Goal: Task Accomplishment & Management: Manage account settings

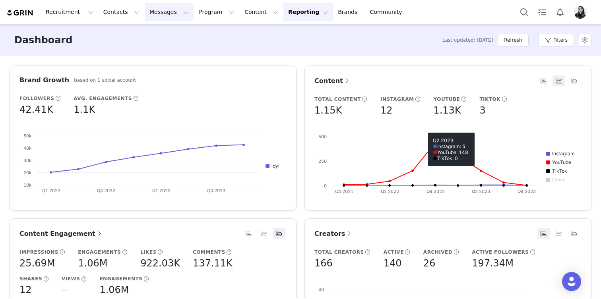
click at [163, 14] on button "Messages Messages" at bounding box center [169, 12] width 49 height 18
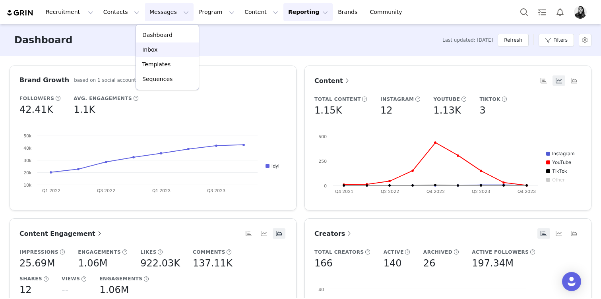
click at [161, 46] on div "Inbox" at bounding box center [167, 50] width 53 height 8
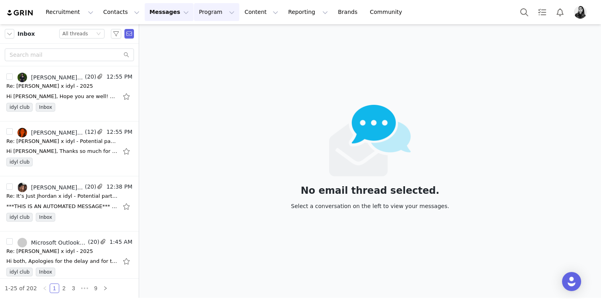
click at [206, 14] on button "Program Program" at bounding box center [216, 12] width 45 height 18
click at [202, 35] on p "Activations" at bounding box center [203, 35] width 31 height 8
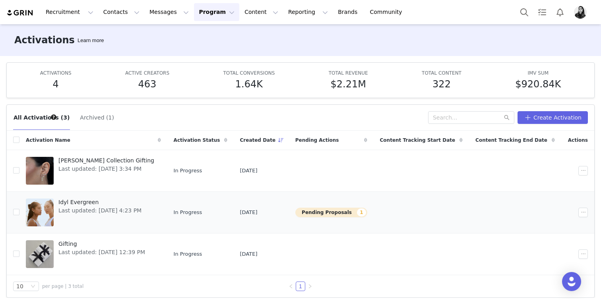
click at [98, 219] on div "Idyl Evergreen Last updated: Aug 21, 2025 4:23 PM" at bounding box center [100, 213] width 93 height 32
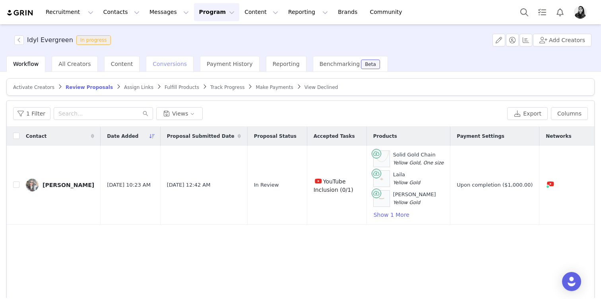
click at [155, 61] on span "Conversions" at bounding box center [170, 64] width 34 height 6
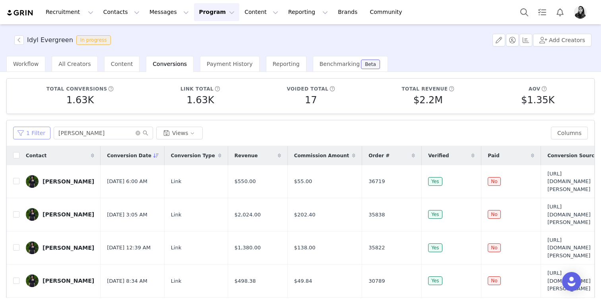
click at [36, 132] on button "1 Filter" at bounding box center [31, 133] width 37 height 13
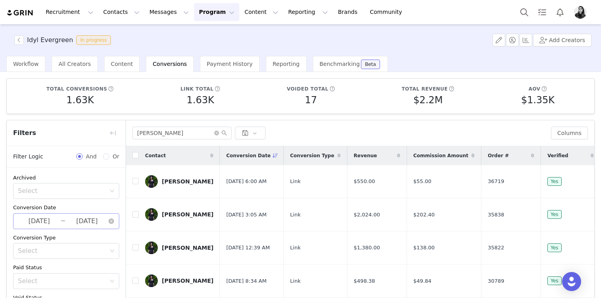
click at [33, 221] on input "2023-10-01" at bounding box center [39, 221] width 43 height 10
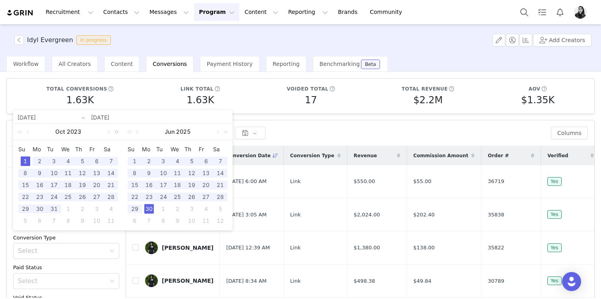
click at [115, 132] on link at bounding box center [115, 132] width 10 height 16
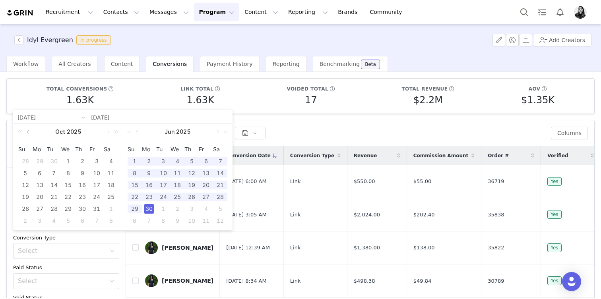
click at [29, 132] on link at bounding box center [28, 132] width 7 height 16
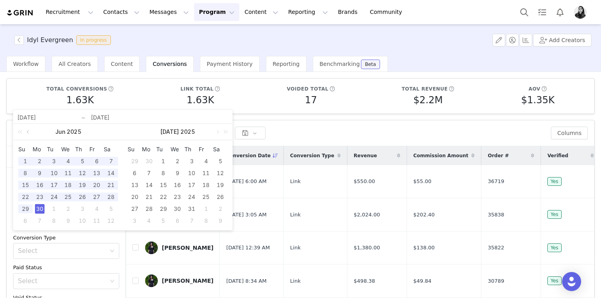
click at [29, 132] on link at bounding box center [28, 132] width 7 height 16
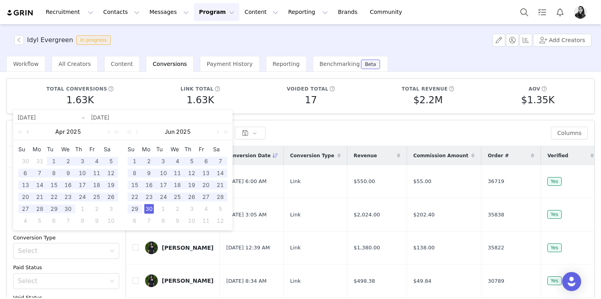
click at [29, 132] on link at bounding box center [28, 132] width 7 height 16
click at [67, 164] on div "1" at bounding box center [68, 162] width 10 height 10
click at [147, 207] on div "30" at bounding box center [149, 209] width 10 height 10
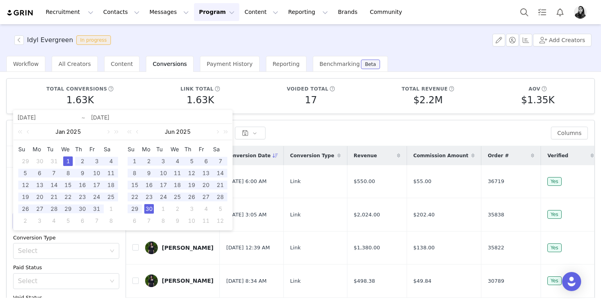
type input "2025-01-01"
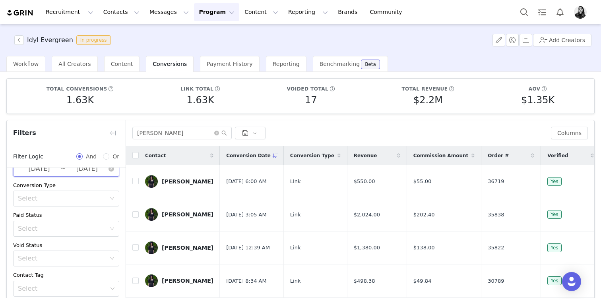
scroll to position [66, 0]
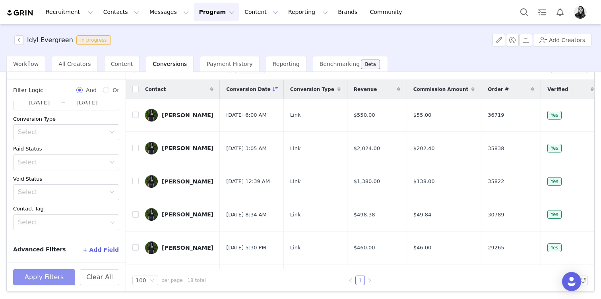
click at [38, 277] on button "Apply Filters" at bounding box center [44, 278] width 62 height 16
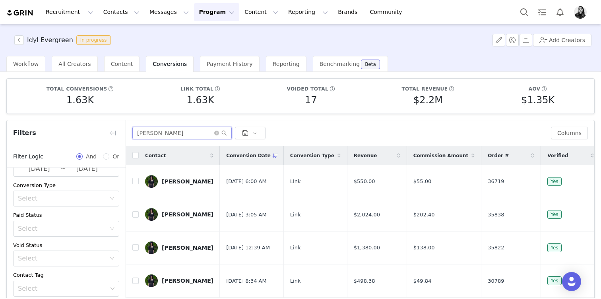
click at [167, 132] on input "audrey" at bounding box center [181, 133] width 99 height 13
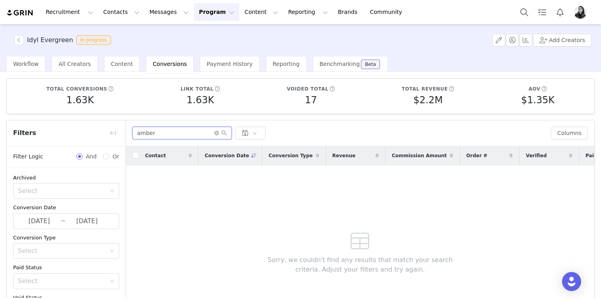
click at [142, 136] on input "amber" at bounding box center [181, 133] width 99 height 13
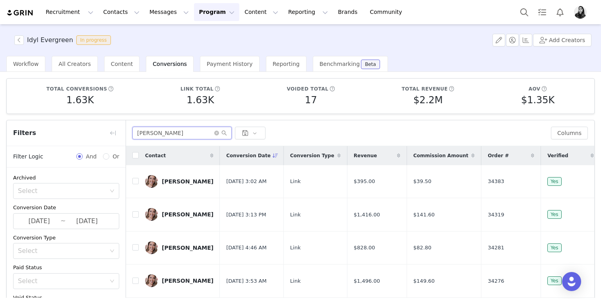
click at [155, 136] on input "jackeline" at bounding box center [181, 133] width 99 height 13
click at [214, 124] on div "jackeline Columns" at bounding box center [360, 133] width 468 height 26
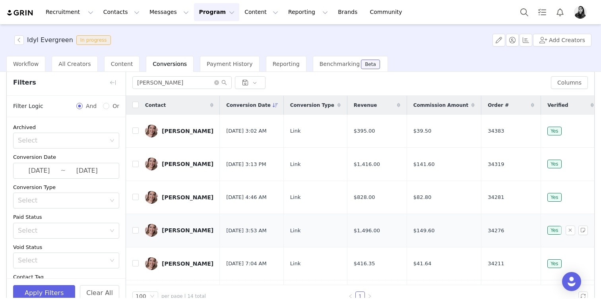
scroll to position [44, 0]
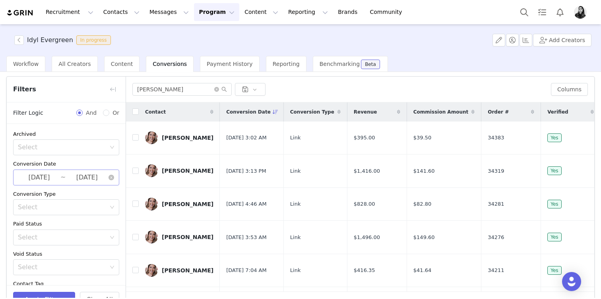
click at [75, 177] on input "2025-06-30" at bounding box center [87, 178] width 43 height 10
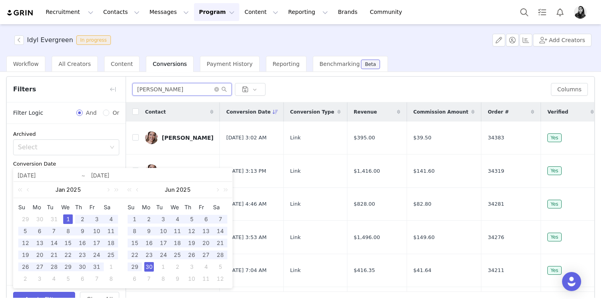
click at [155, 94] on input "jackeline" at bounding box center [181, 89] width 99 height 13
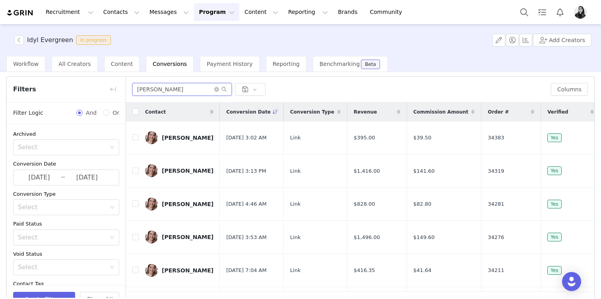
click at [155, 94] on input "jackeline" at bounding box center [181, 89] width 99 height 13
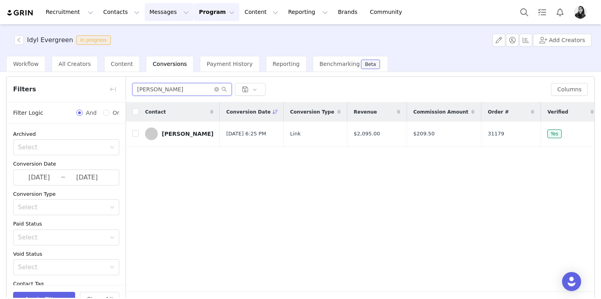
type input "niki"
click at [47, 178] on input "2025-01-01" at bounding box center [39, 178] width 43 height 10
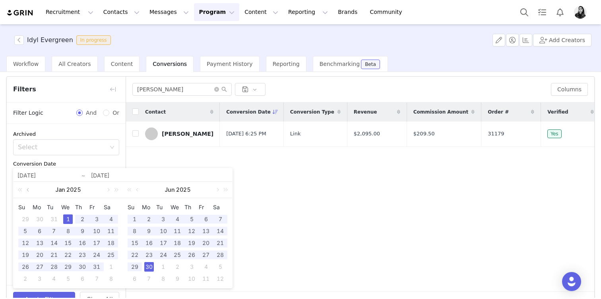
click at [29, 188] on link at bounding box center [28, 190] width 7 height 16
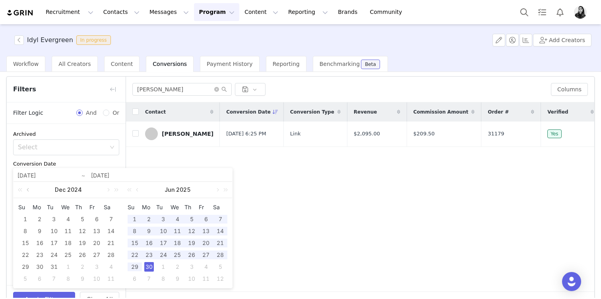
click at [29, 188] on link at bounding box center [28, 190] width 7 height 16
click at [28, 192] on link at bounding box center [28, 190] width 7 height 16
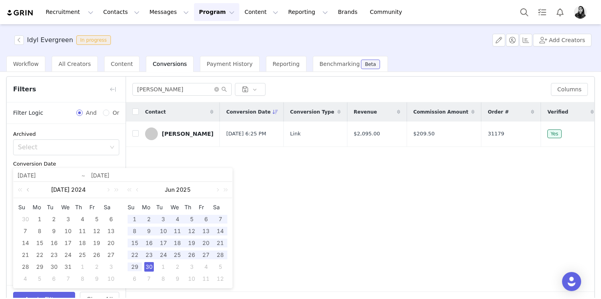
click at [28, 192] on link at bounding box center [28, 190] width 7 height 16
click at [38, 221] on div "1" at bounding box center [40, 220] width 10 height 10
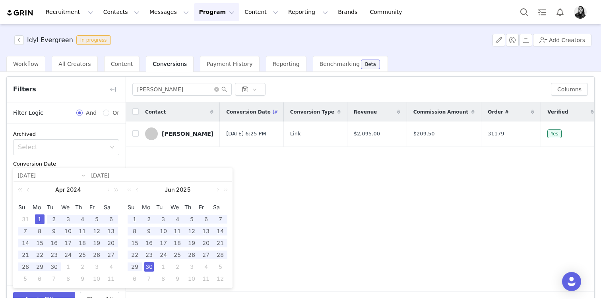
click at [148, 267] on div "30" at bounding box center [149, 267] width 10 height 10
type input "2024-04-01"
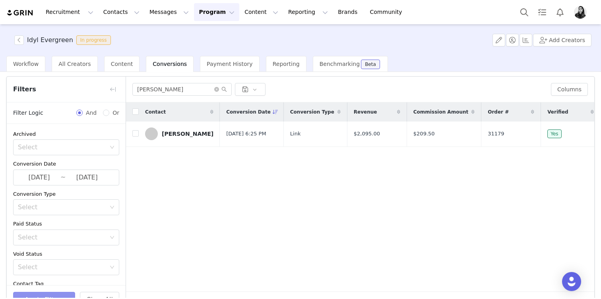
click at [55, 294] on button "Apply Filters" at bounding box center [44, 300] width 62 height 16
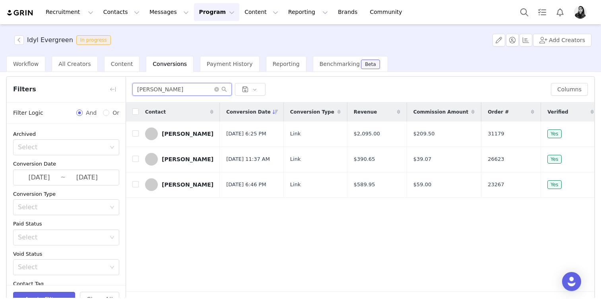
click at [168, 84] on input "niki" at bounding box center [181, 89] width 99 height 13
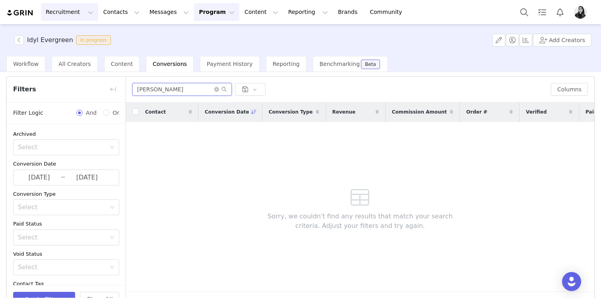
type input "amelia rose"
click at [67, 177] on input "2025-06-30" at bounding box center [87, 178] width 43 height 10
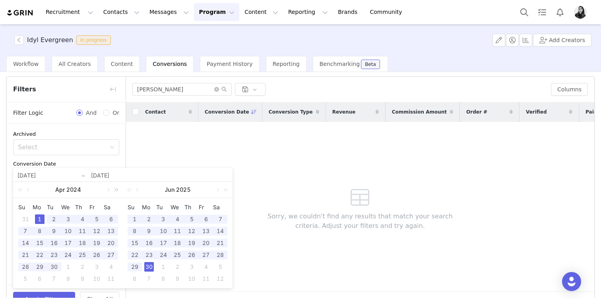
click at [110, 188] on link at bounding box center [115, 190] width 10 height 16
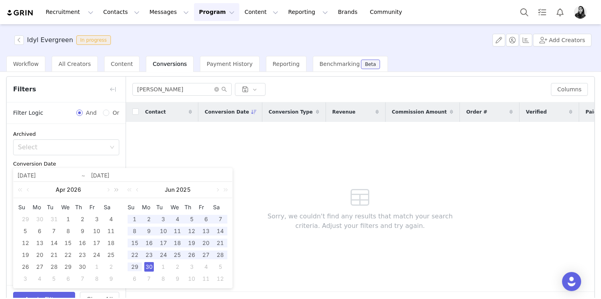
click at [110, 188] on link at bounding box center [115, 190] width 10 height 16
click at [21, 190] on link at bounding box center [21, 190] width 10 height 16
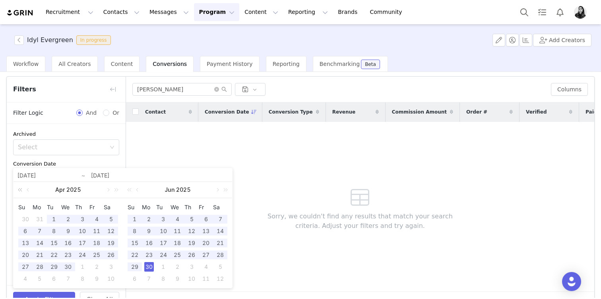
click at [21, 190] on link at bounding box center [21, 190] width 10 height 16
click at [110, 192] on link at bounding box center [115, 190] width 10 height 16
click at [114, 191] on link at bounding box center [115, 190] width 10 height 16
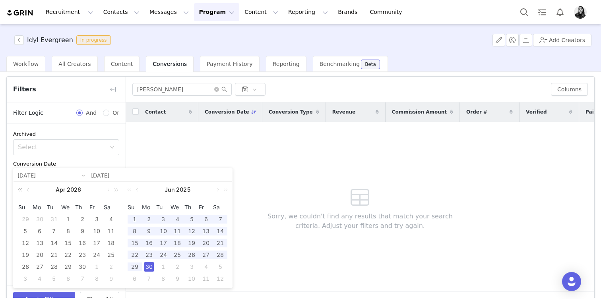
click at [21, 192] on link at bounding box center [21, 190] width 10 height 16
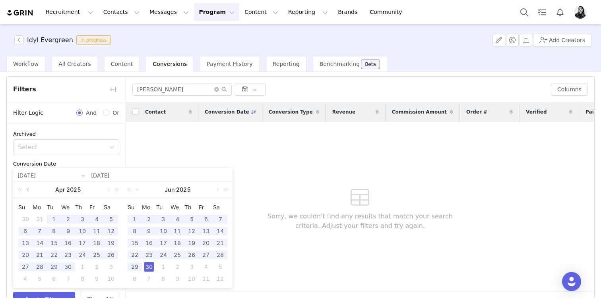
click at [27, 192] on link at bounding box center [28, 190] width 7 height 16
click at [64, 221] on div "1" at bounding box center [68, 220] width 10 height 10
click at [148, 268] on div "30" at bounding box center [149, 267] width 10 height 10
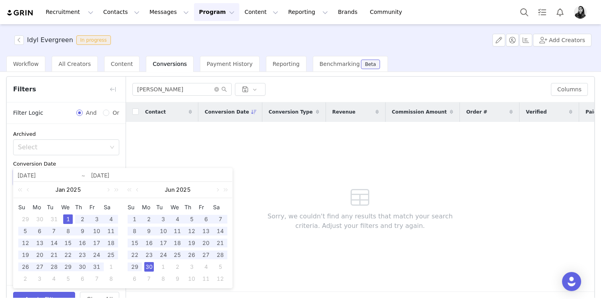
type input "2025-01-01"
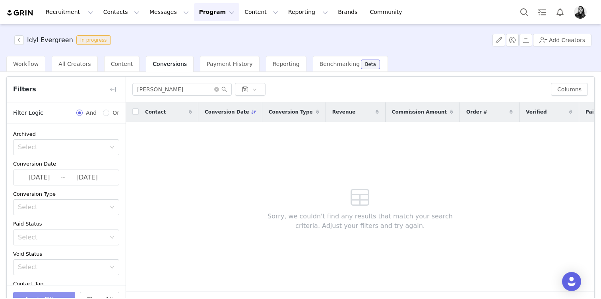
click at [72, 293] on button "Apply Filters" at bounding box center [44, 300] width 62 height 16
click at [185, 90] on input "amelia rose" at bounding box center [181, 89] width 99 height 13
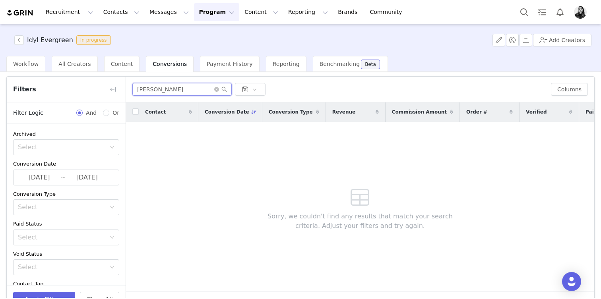
click at [185, 90] on input "amelia rose" at bounding box center [181, 89] width 99 height 13
type input "je suis lou"
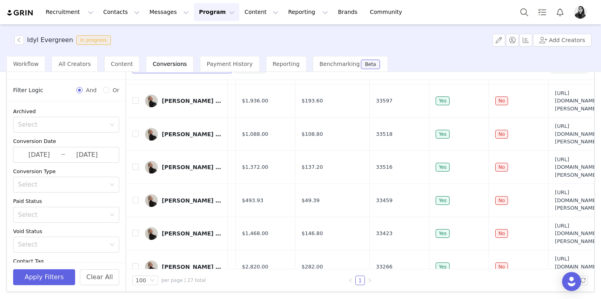
scroll to position [516, 120]
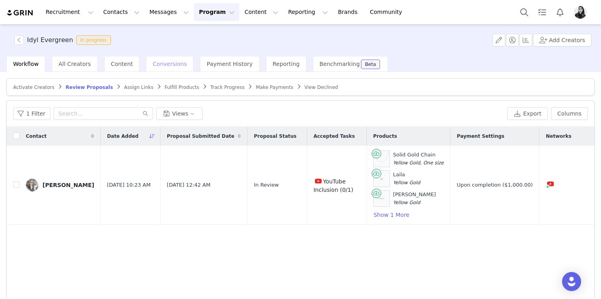
click at [158, 62] on span "Conversions" at bounding box center [170, 64] width 34 height 6
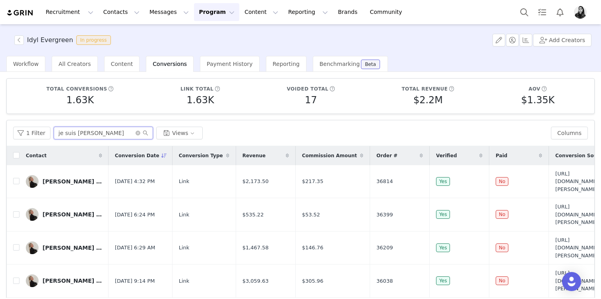
click at [74, 134] on input "je suis lou" at bounding box center [103, 133] width 99 height 13
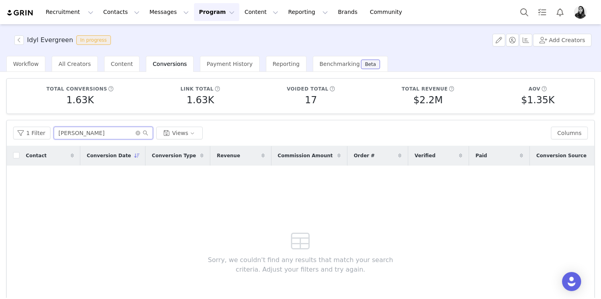
click at [82, 139] on input "maria draganova" at bounding box center [103, 133] width 99 height 13
click at [82, 136] on input "maria draganova" at bounding box center [103, 133] width 99 height 13
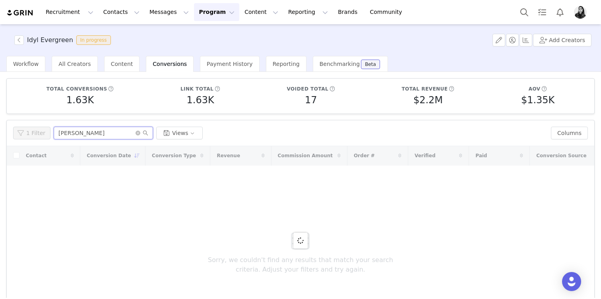
click at [61, 134] on input "maria D" at bounding box center [103, 133] width 99 height 13
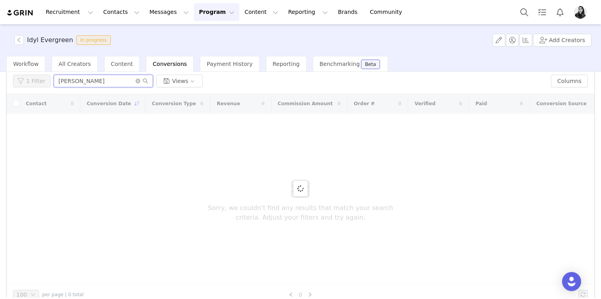
scroll to position [52, 0]
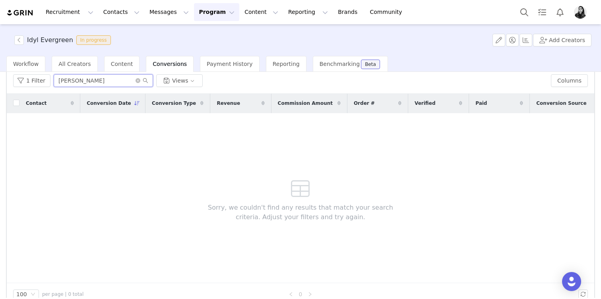
click at [115, 77] on input "Maria D" at bounding box center [103, 80] width 99 height 13
click at [107, 80] on input "Maria D" at bounding box center [103, 80] width 99 height 13
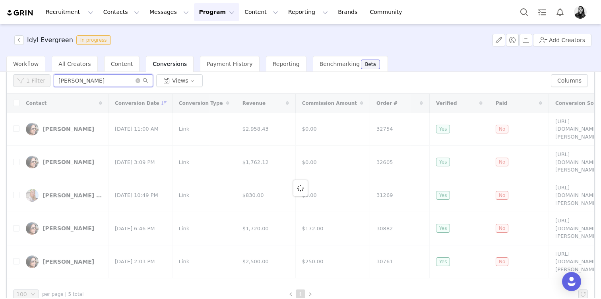
scroll to position [32, 0]
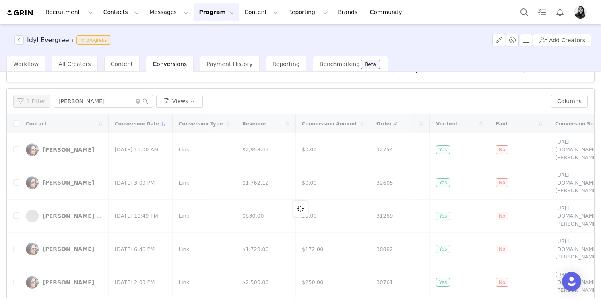
click at [35, 101] on button "1 Filter" at bounding box center [31, 101] width 37 height 13
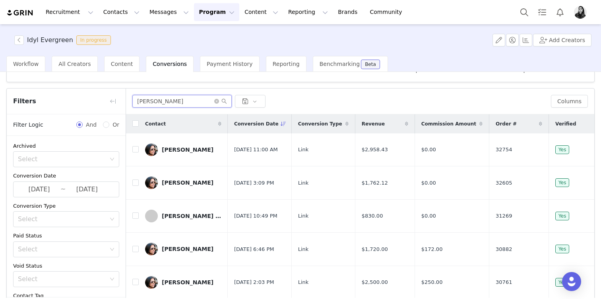
click at [166, 103] on input "Maria" at bounding box center [181, 101] width 99 height 13
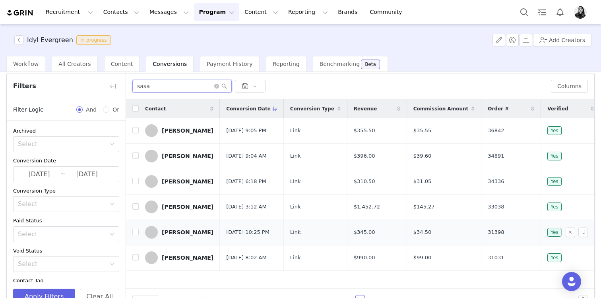
scroll to position [47, 0]
click at [175, 88] on input "sasa" at bounding box center [181, 86] width 99 height 13
click at [175, 88] on input "a" at bounding box center [181, 86] width 99 height 13
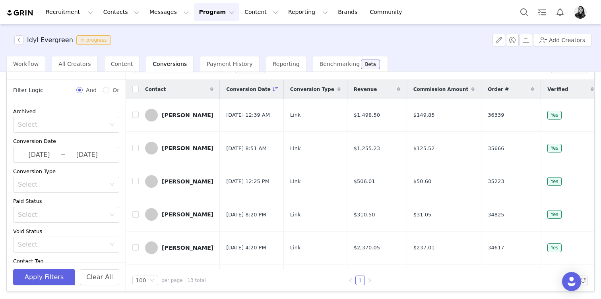
scroll to position [0, 0]
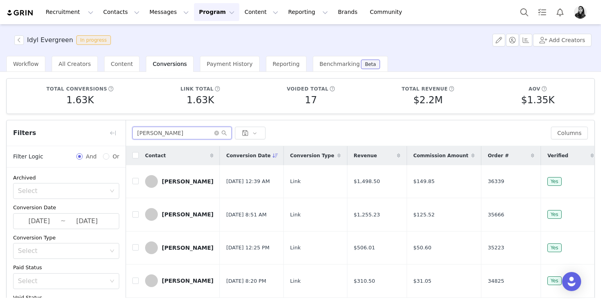
click at [169, 132] on input "adeline" at bounding box center [181, 133] width 99 height 13
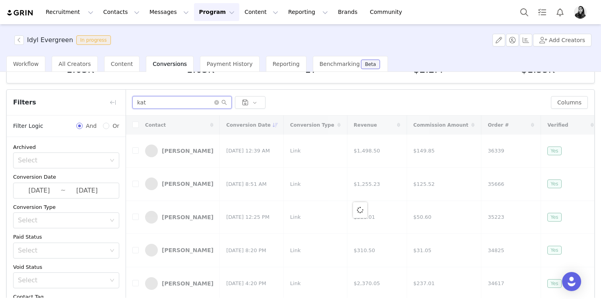
scroll to position [33, 0]
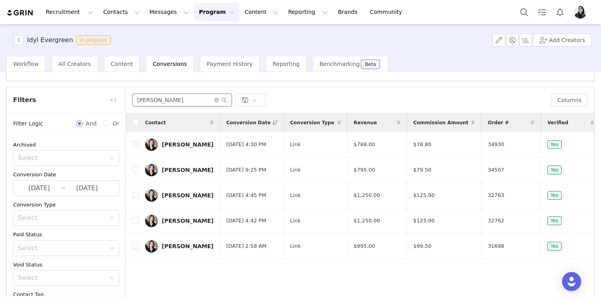
click at [160, 95] on input "kat L" at bounding box center [181, 100] width 99 height 13
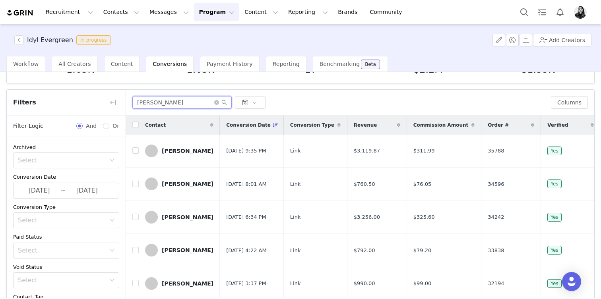
scroll to position [0, 0]
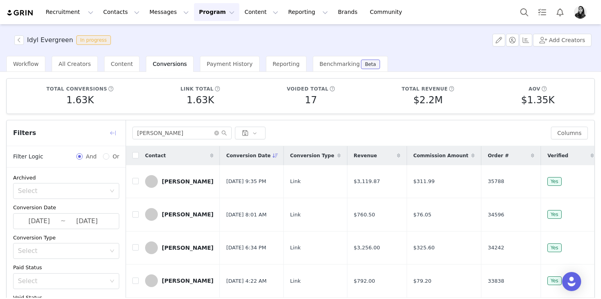
click at [114, 134] on button "button" at bounding box center [113, 133] width 13 height 13
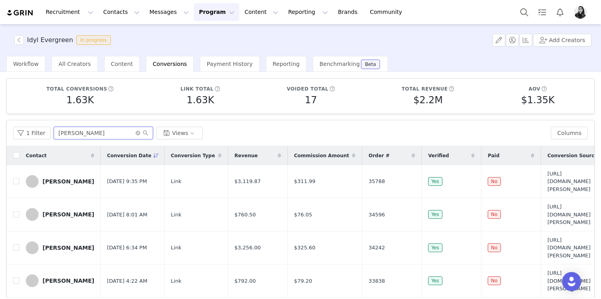
click at [101, 133] on input "amie chase" at bounding box center [103, 133] width 99 height 13
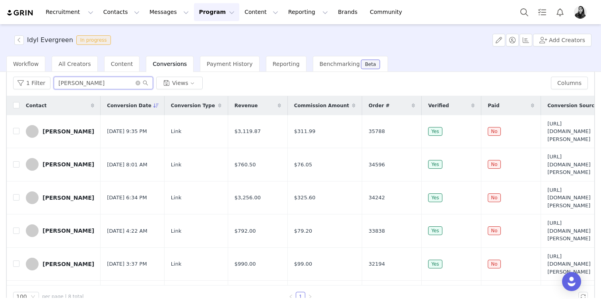
scroll to position [52, 0]
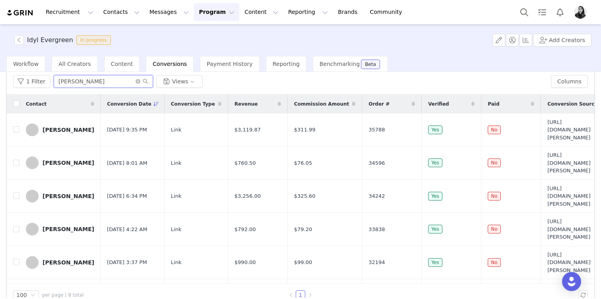
click at [91, 84] on input "amie chase" at bounding box center [103, 81] width 99 height 13
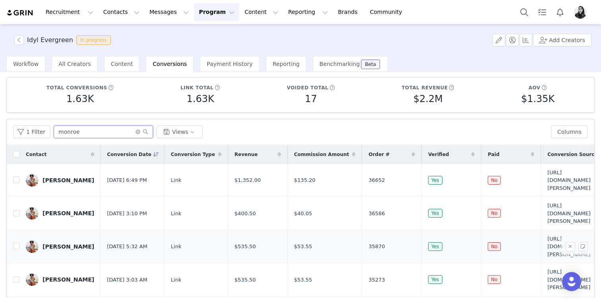
scroll to position [0, 0]
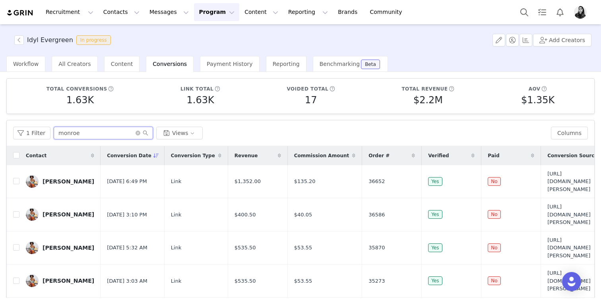
click at [78, 135] on input "monroe" at bounding box center [103, 133] width 99 height 13
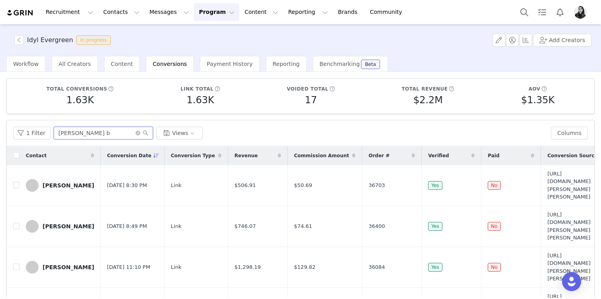
click at [67, 132] on input "tania b" at bounding box center [103, 133] width 99 height 13
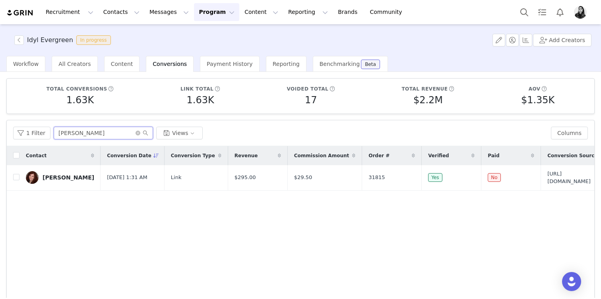
click at [93, 128] on input "jennifer" at bounding box center [103, 133] width 99 height 13
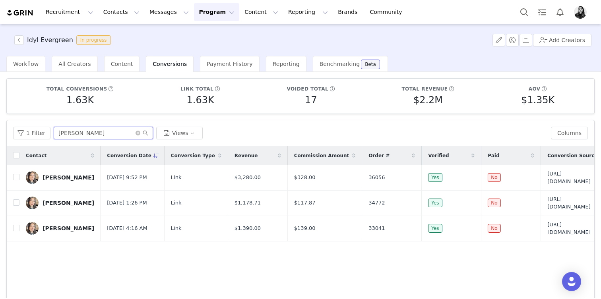
click at [76, 132] on input "michele" at bounding box center [103, 133] width 99 height 13
click at [41, 129] on button "1 Filter" at bounding box center [31, 133] width 37 height 13
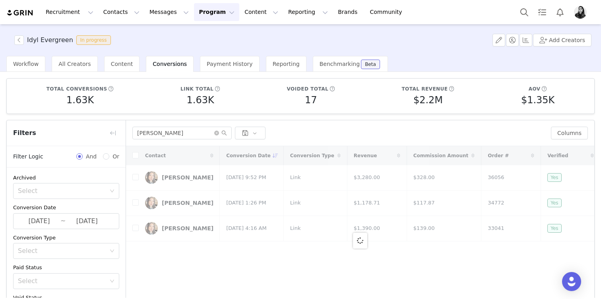
click at [73, 136] on div "Filters" at bounding box center [66, 133] width 119 height 26
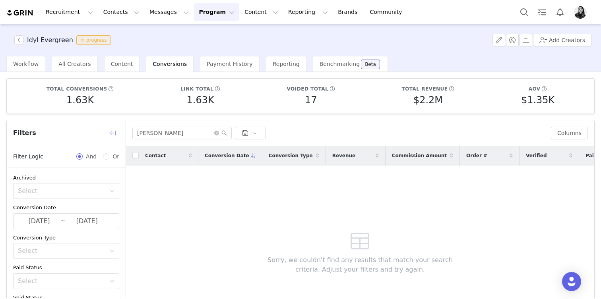
click at [107, 136] on button "button" at bounding box center [113, 133] width 13 height 13
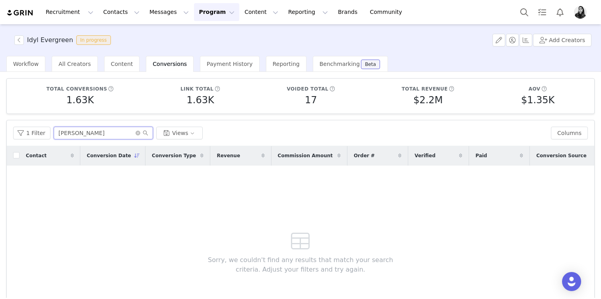
click at [68, 132] on input "deirdre" at bounding box center [103, 133] width 99 height 13
click at [115, 126] on div "1 Filter deirdre Views Columns" at bounding box center [301, 133] width 588 height 26
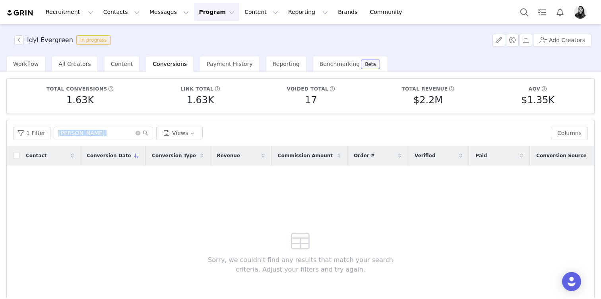
click at [115, 126] on div "1 Filter deirdre Views Columns" at bounding box center [301, 133] width 588 height 26
click at [103, 128] on input "deirdre" at bounding box center [103, 133] width 99 height 13
click at [103, 129] on input "deirdre" at bounding box center [103, 133] width 99 height 13
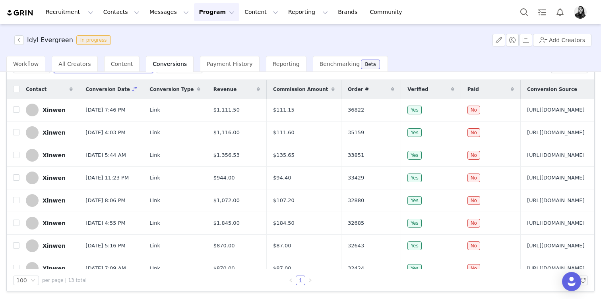
type input "missanti"
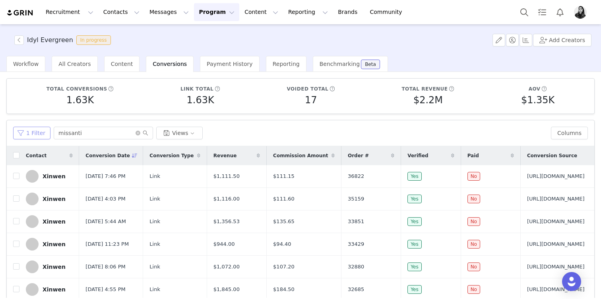
click at [34, 129] on button "1 Filter" at bounding box center [31, 133] width 37 height 13
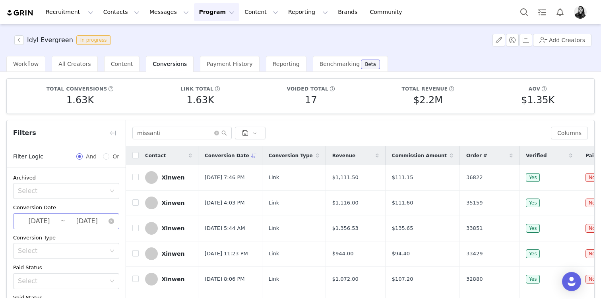
click at [43, 218] on input "2025-01-01" at bounding box center [39, 221] width 43 height 10
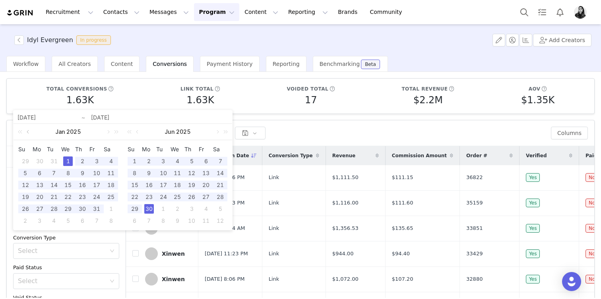
click at [29, 131] on link at bounding box center [28, 132] width 7 height 16
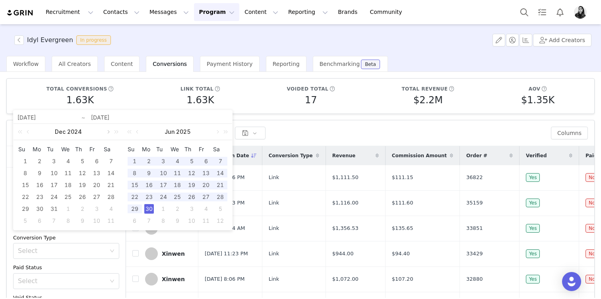
click at [109, 131] on link at bounding box center [107, 132] width 7 height 16
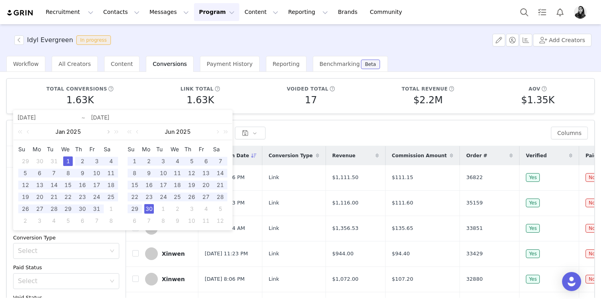
click at [109, 131] on link at bounding box center [107, 132] width 7 height 16
click at [67, 208] on div "26" at bounding box center [68, 209] width 10 height 10
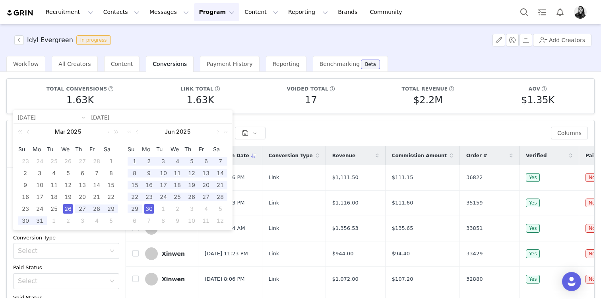
click at [149, 213] on div "30" at bounding box center [149, 209] width 10 height 10
type input "2025-03-26"
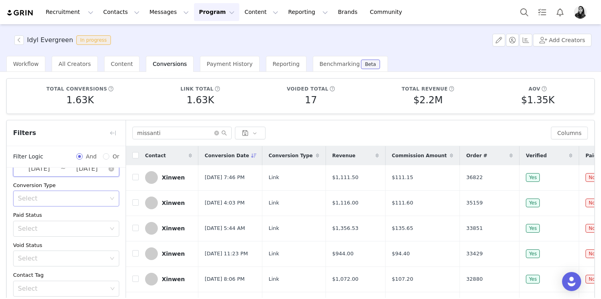
scroll to position [66, 0]
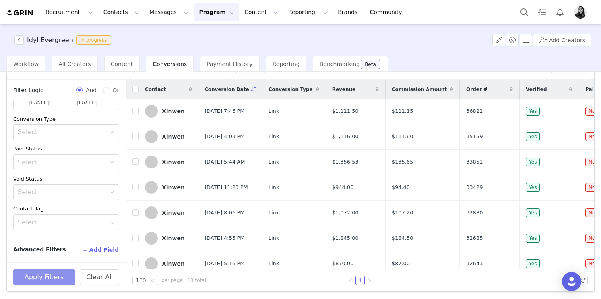
click at [41, 276] on button "Apply Filters" at bounding box center [44, 278] width 62 height 16
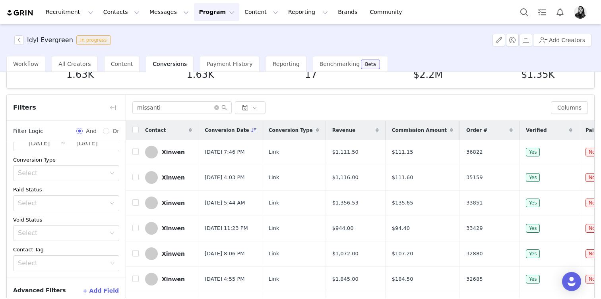
scroll to position [0, 0]
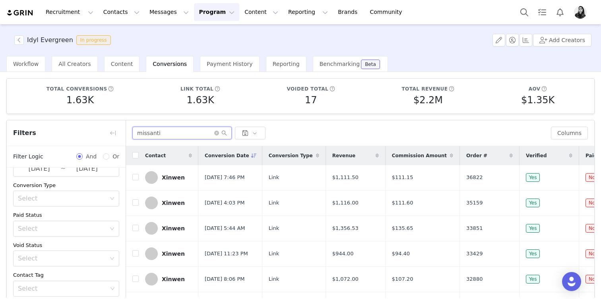
click at [159, 134] on input "missanti" at bounding box center [181, 133] width 99 height 13
type input "b"
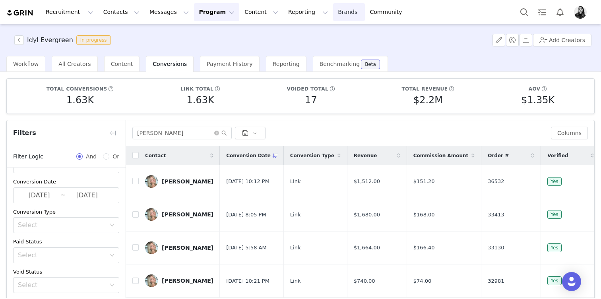
scroll to position [21, 0]
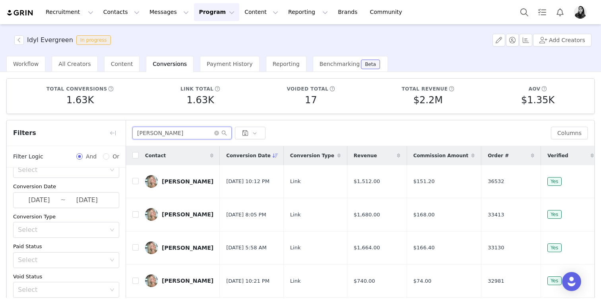
click at [153, 134] on input "abby neff" at bounding box center [181, 133] width 99 height 13
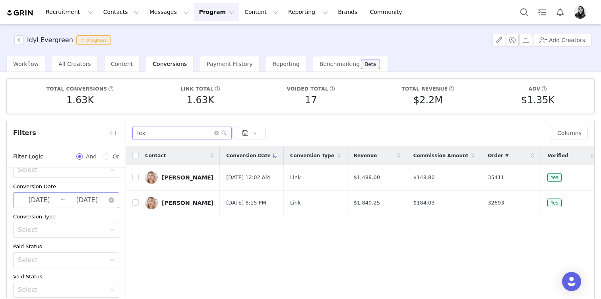
type input "lexi"
click at [48, 201] on input "2025-03-26" at bounding box center [39, 200] width 43 height 10
click at [48, 201] on td "1" at bounding box center [54, 200] width 14 height 12
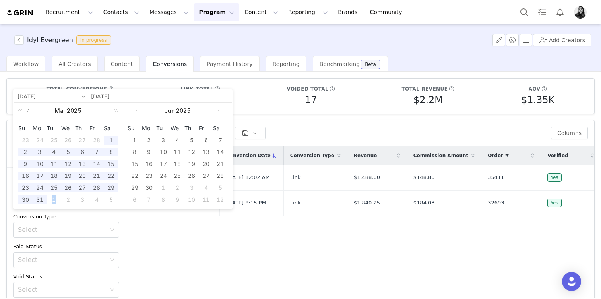
click at [27, 109] on link at bounding box center [28, 111] width 7 height 16
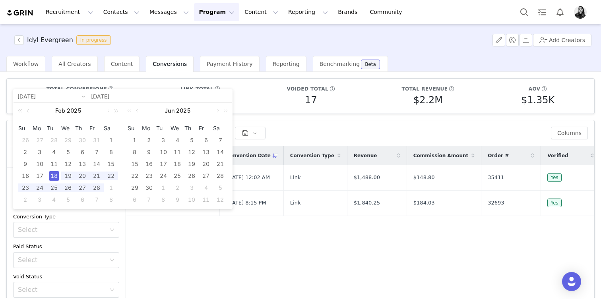
click at [56, 175] on div "18" at bounding box center [54, 176] width 10 height 10
type input "2025-02-18"
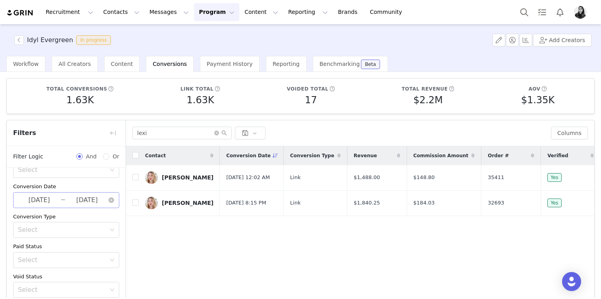
click at [79, 195] on input "2025-04-01" at bounding box center [87, 200] width 43 height 10
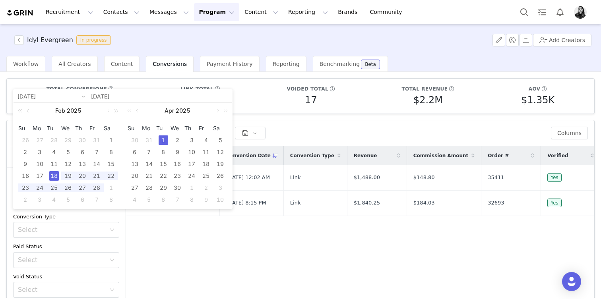
click at [54, 174] on div "18" at bounding box center [54, 176] width 10 height 10
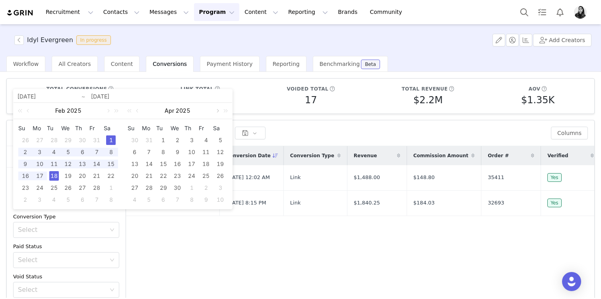
click at [217, 110] on link at bounding box center [216, 111] width 7 height 16
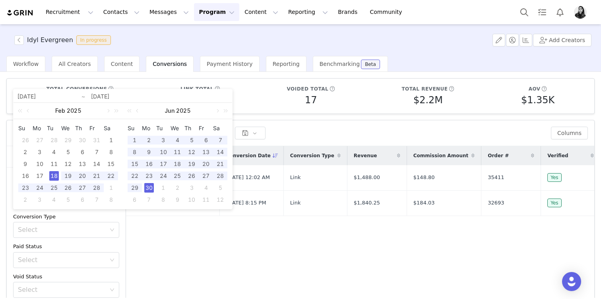
click at [150, 185] on div "30" at bounding box center [149, 188] width 10 height 10
type input "2025-06-30"
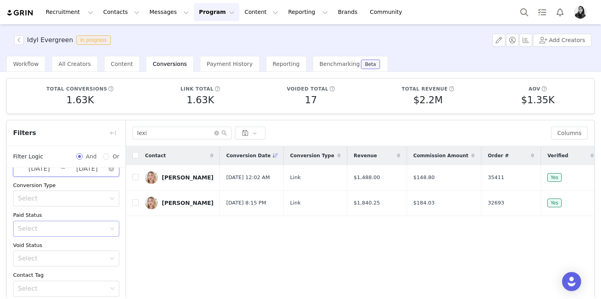
scroll to position [66, 0]
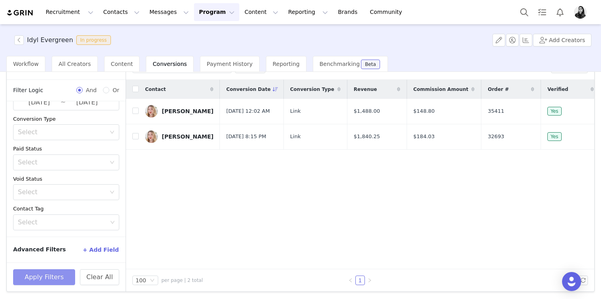
click at [54, 277] on button "Apply Filters" at bounding box center [44, 278] width 62 height 16
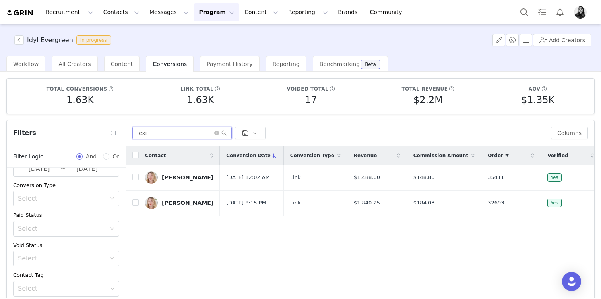
click at [146, 135] on input "lexi" at bounding box center [181, 133] width 99 height 13
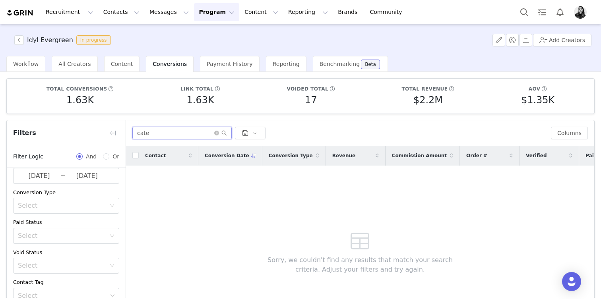
scroll to position [52, 0]
click at [153, 128] on input "cate" at bounding box center [181, 133] width 99 height 13
type input "m"
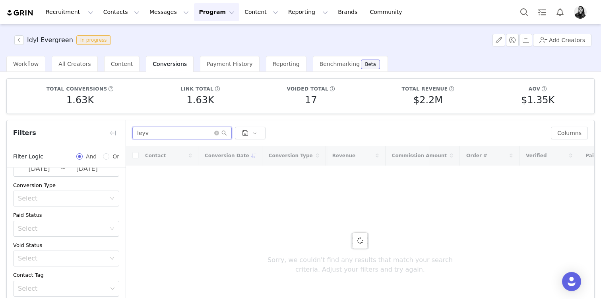
type input "leyva"
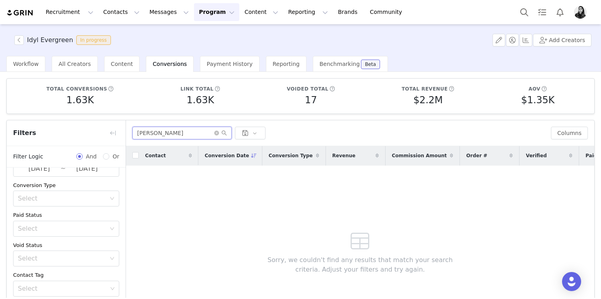
click at [169, 132] on input "leyva" at bounding box center [181, 133] width 99 height 13
click at [180, 130] on input "text" at bounding box center [181, 133] width 99 height 13
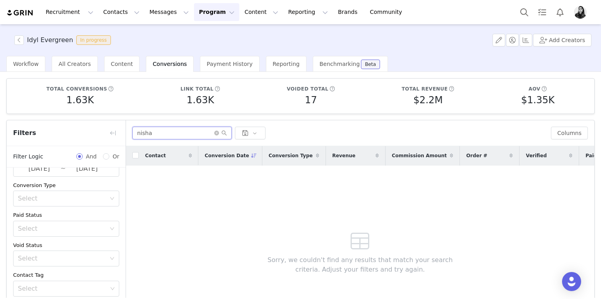
click at [188, 131] on input "nisha" at bounding box center [181, 133] width 99 height 13
click at [188, 131] on input "sugar" at bounding box center [181, 133] width 99 height 13
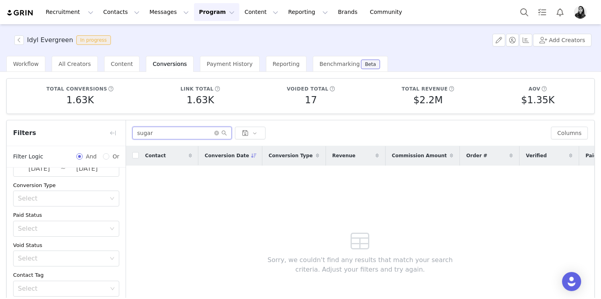
click at [188, 131] on input "sugar" at bounding box center [181, 133] width 99 height 13
click at [178, 126] on div "sugar Columns" at bounding box center [360, 133] width 468 height 26
click at [182, 145] on div "sugar Columns" at bounding box center [360, 133] width 468 height 26
click at [178, 130] on input "sugar" at bounding box center [181, 133] width 99 height 13
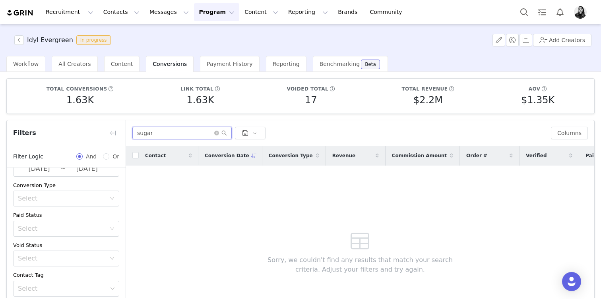
click at [178, 130] on input "sugar" at bounding box center [181, 133] width 99 height 13
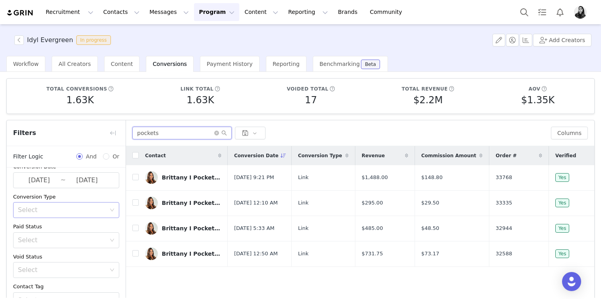
scroll to position [41, 0]
type input "pockets"
click at [57, 181] on input "2025-02-18" at bounding box center [39, 181] width 43 height 10
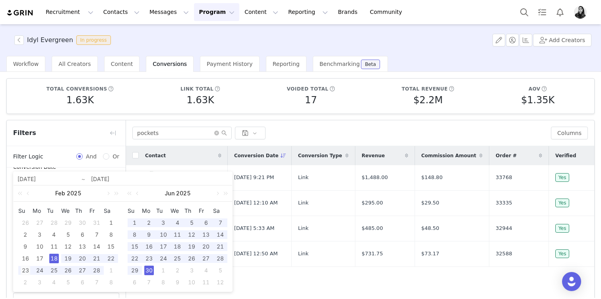
click at [24, 268] on div "23" at bounding box center [26, 271] width 10 height 10
click at [149, 271] on div "30" at bounding box center [149, 271] width 10 height 10
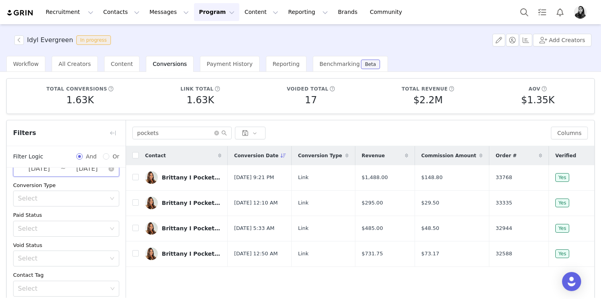
scroll to position [66, 0]
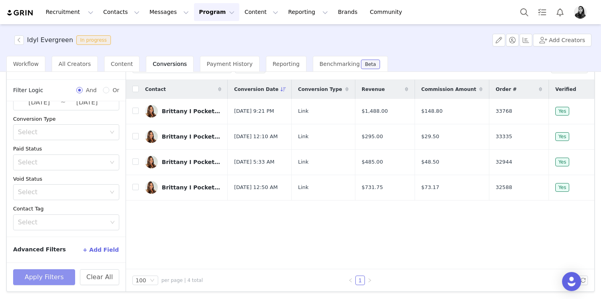
click at [52, 274] on button "Apply Filters" at bounding box center [44, 278] width 62 height 16
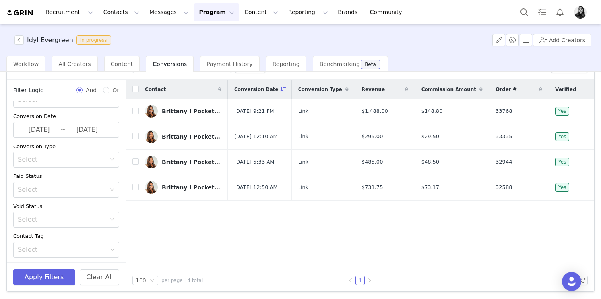
scroll to position [14, 0]
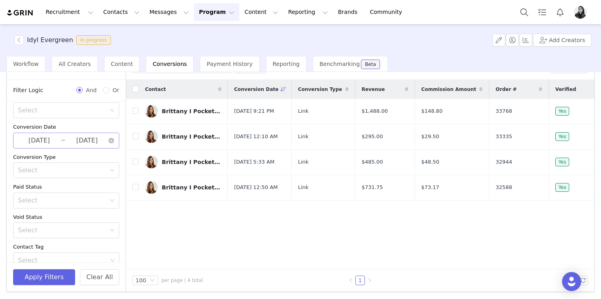
click at [35, 140] on input "2025-02-23" at bounding box center [39, 141] width 43 height 10
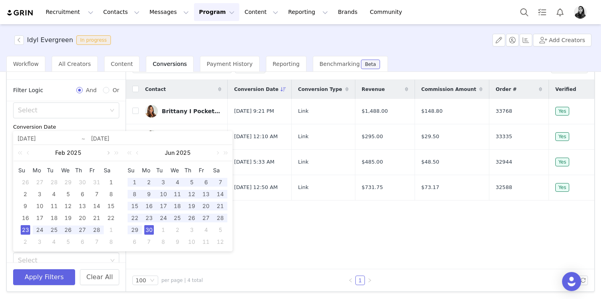
click at [107, 152] on link at bounding box center [107, 153] width 7 height 16
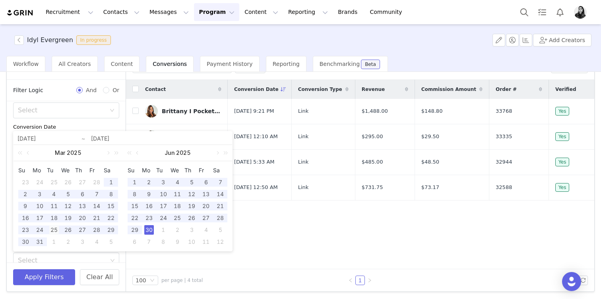
click at [56, 228] on div "25" at bounding box center [54, 230] width 10 height 10
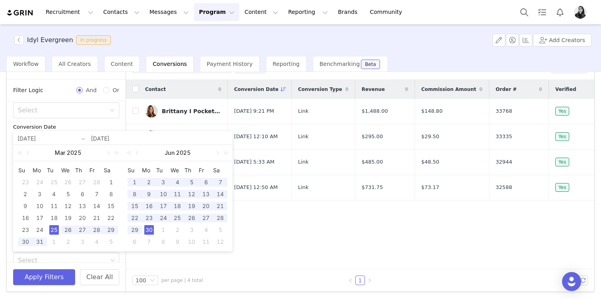
click at [146, 233] on div "30" at bounding box center [149, 230] width 10 height 10
type input "2025-03-25"
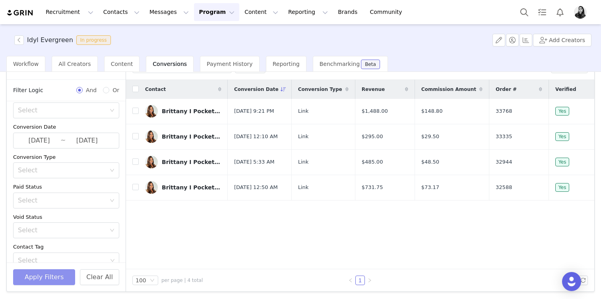
click at [66, 271] on button "Apply Filters" at bounding box center [44, 278] width 62 height 16
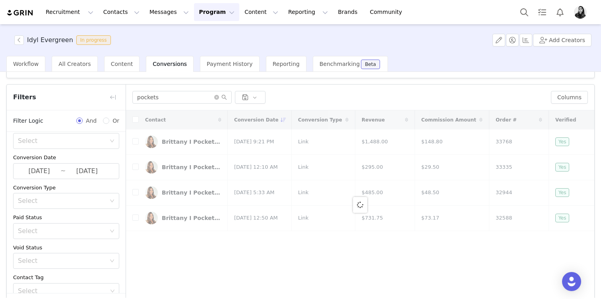
scroll to position [24, 0]
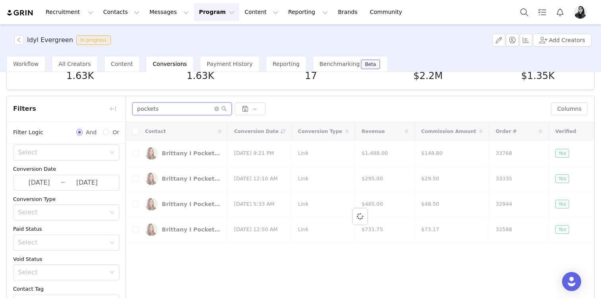
click at [169, 105] on input "pockets" at bounding box center [181, 109] width 99 height 13
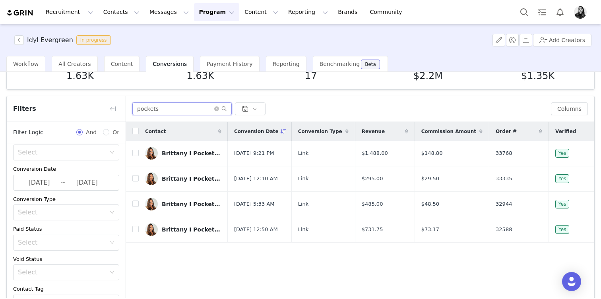
click at [169, 105] on input "pockets" at bounding box center [181, 109] width 99 height 13
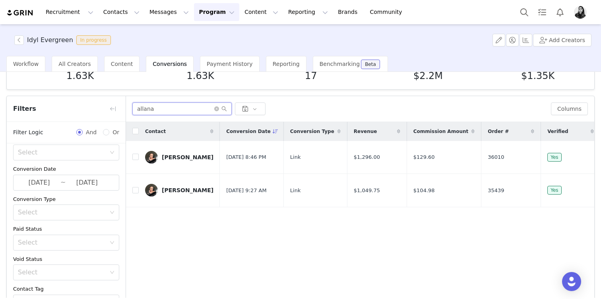
type input "allana"
click at [36, 181] on input "2025-03-25" at bounding box center [39, 183] width 43 height 10
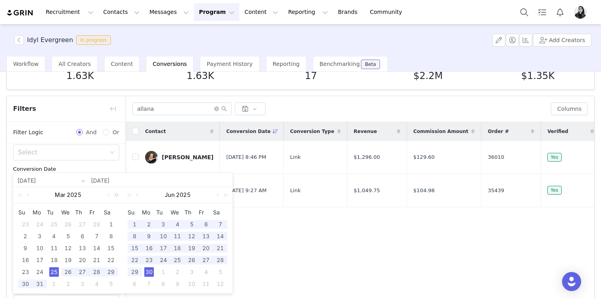
click at [110, 194] on link at bounding box center [115, 195] width 10 height 16
drag, startPoint x: 109, startPoint y: 194, endPoint x: 35, endPoint y: 197, distance: 74.8
click at [35, 197] on div "Mar 2026" at bounding box center [68, 195] width 109 height 16
click at [27, 195] on link at bounding box center [28, 195] width 7 height 16
click at [19, 194] on link at bounding box center [21, 195] width 10 height 16
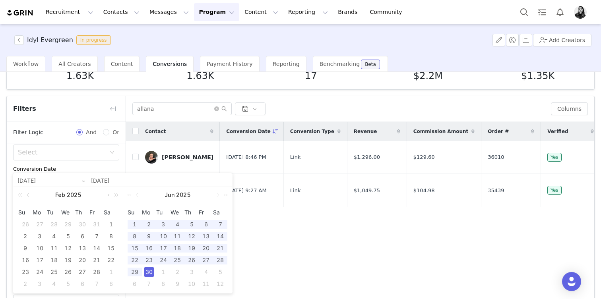
click at [108, 197] on link at bounding box center [107, 195] width 7 height 16
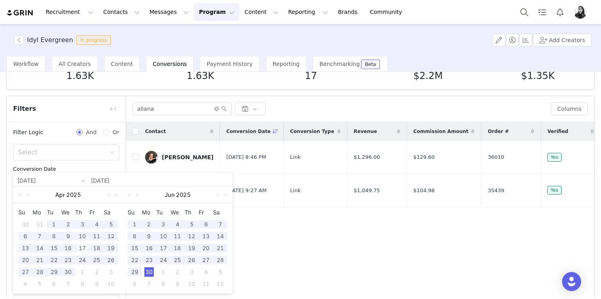
click at [81, 249] on div "17" at bounding box center [83, 249] width 10 height 10
click at [148, 272] on div "30" at bounding box center [149, 273] width 10 height 10
type input "2025-04-17"
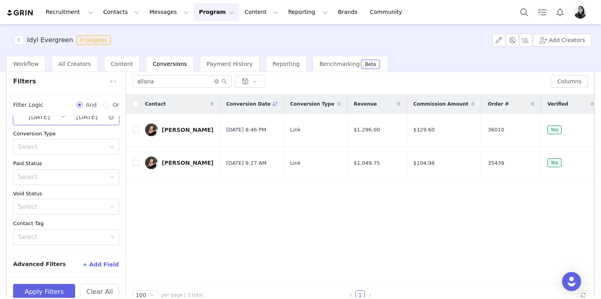
scroll to position [66, 0]
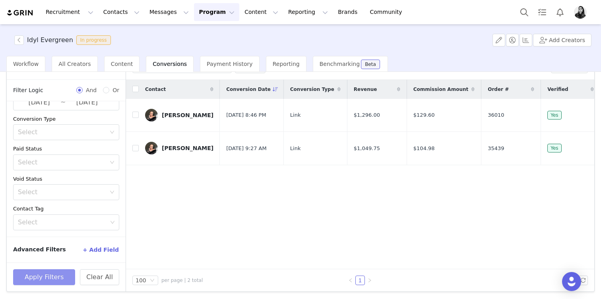
click at [48, 274] on button "Apply Filters" at bounding box center [44, 278] width 62 height 16
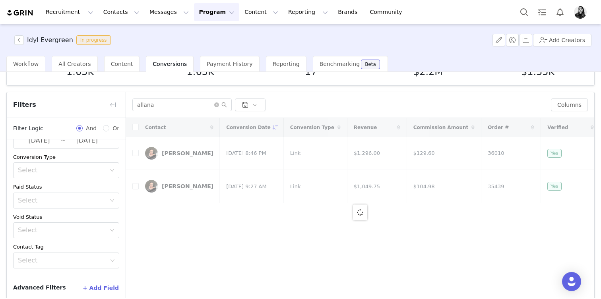
scroll to position [25, 0]
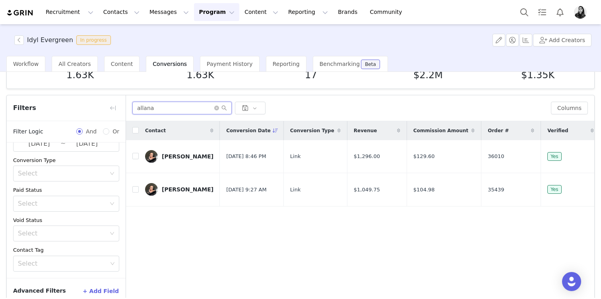
click at [158, 111] on input "allana" at bounding box center [181, 108] width 99 height 13
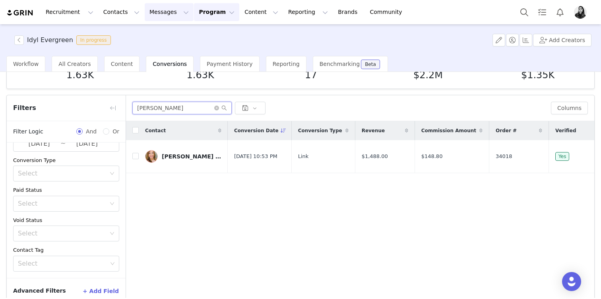
type input "stephanie"
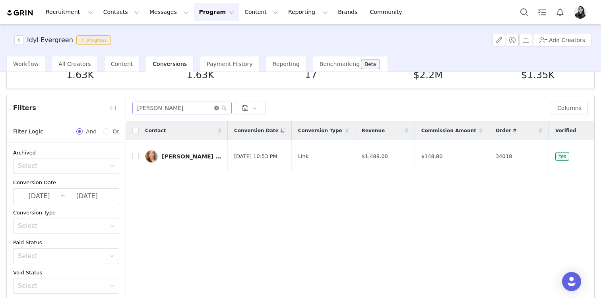
click at [215, 108] on icon "icon: close-circle" at bounding box center [216, 108] width 5 height 5
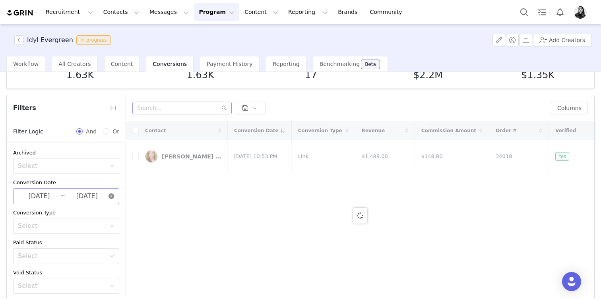
click at [109, 194] on icon "icon: close-circle" at bounding box center [112, 197] width 6 height 6
type input "2025-04-17"
type input "2025-06-30"
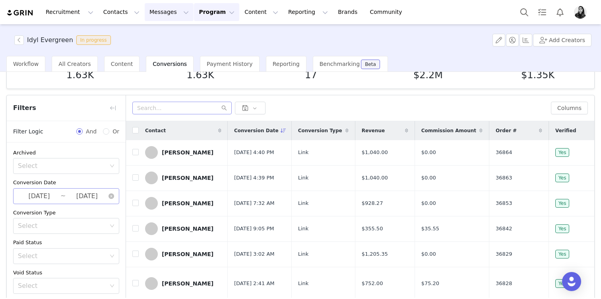
click at [151, 11] on button "Messages Messages" at bounding box center [169, 12] width 49 height 18
click at [162, 47] on div "Inbox" at bounding box center [167, 50] width 53 height 8
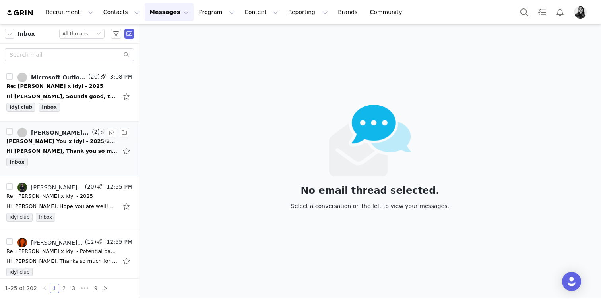
click at [53, 158] on div "Inbox" at bounding box center [69, 164] width 126 height 12
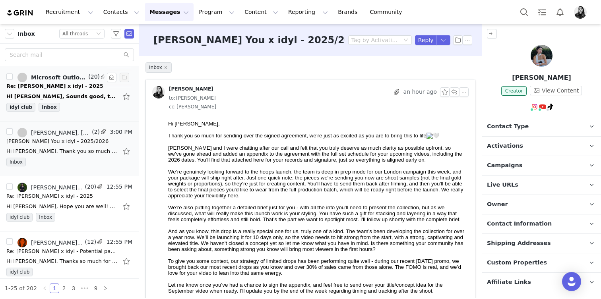
click at [66, 87] on div "Re: [PERSON_NAME] x idyl - 2025" at bounding box center [54, 86] width 97 height 8
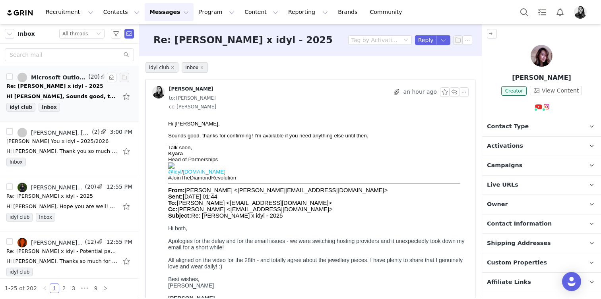
click at [77, 86] on div "Re: [PERSON_NAME] x idyl - 2025" at bounding box center [54, 86] width 97 height 8
click at [54, 110] on span "Inbox" at bounding box center [49, 107] width 21 height 9
click at [51, 84] on div "Re: [PERSON_NAME] x idyl - 2025" at bounding box center [54, 86] width 97 height 8
click at [91, 114] on div "idyl club Inbox" at bounding box center [69, 109] width 126 height 12
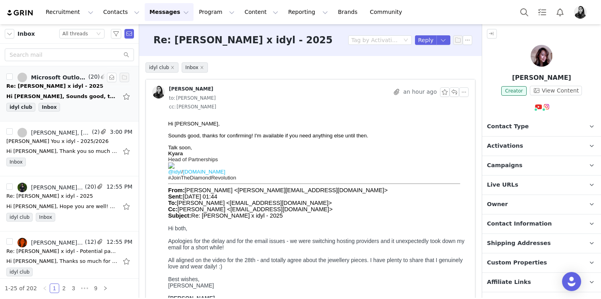
click at [74, 87] on div "Re: [PERSON_NAME] x idyl - 2025" at bounding box center [54, 86] width 97 height 8
click at [78, 99] on div "Hi [PERSON_NAME], Sounds good, thanks for confirming! I'm available if you need…" at bounding box center [61, 97] width 111 height 8
click at [49, 93] on div "Hi [PERSON_NAME], Sounds good, thanks for confirming! I'm available if you need…" at bounding box center [61, 97] width 111 height 8
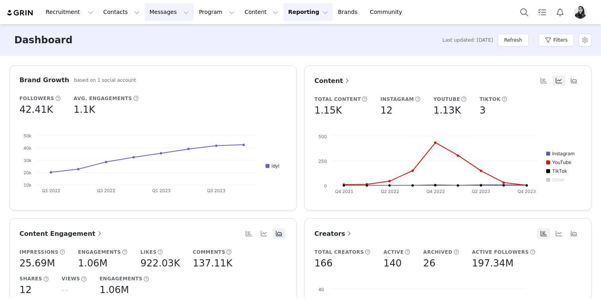
click at [147, 12] on button "Messages Messages" at bounding box center [169, 12] width 49 height 18
click at [147, 46] on p "Inbox" at bounding box center [149, 50] width 15 height 8
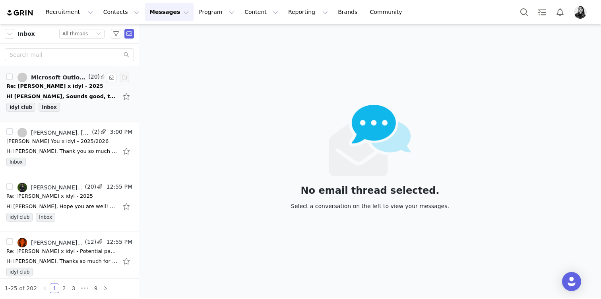
click at [82, 99] on div "Hi [PERSON_NAME], Sounds good, thanks for confirming! I'm available if you need…" at bounding box center [61, 97] width 111 height 8
